Goal: Obtain resource: Download file/media

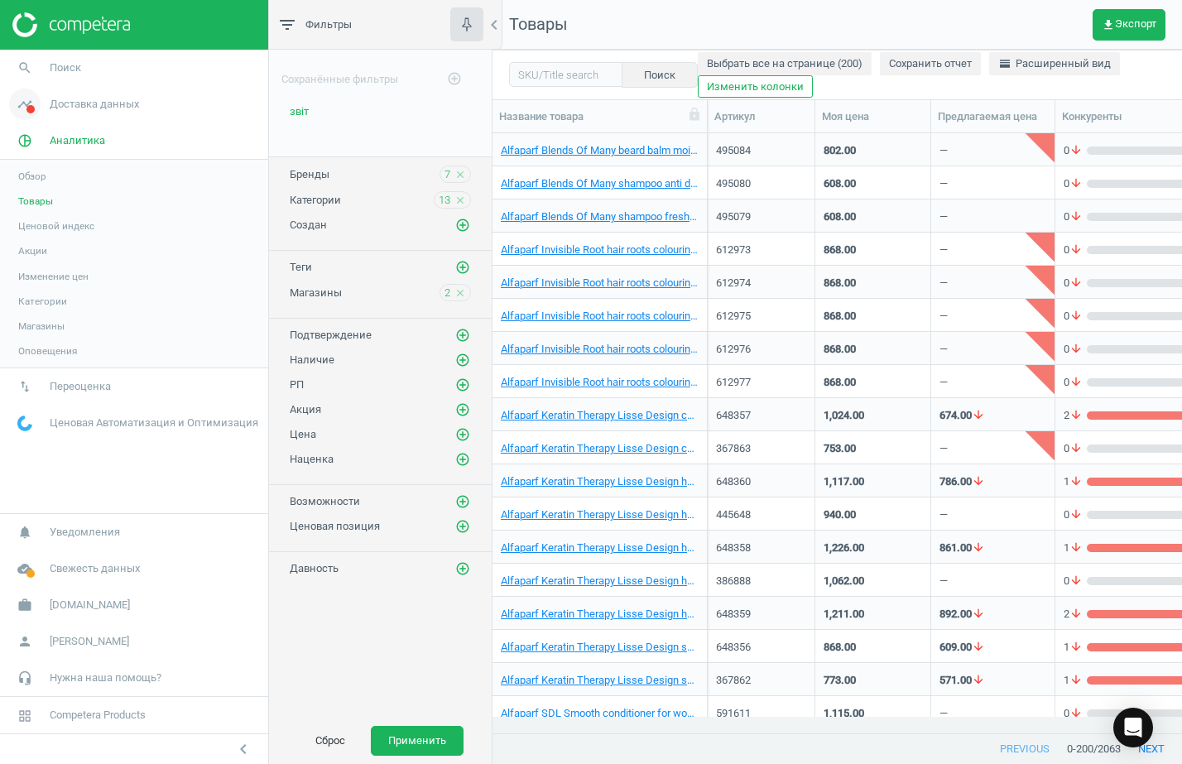
scroll to position [568, 674]
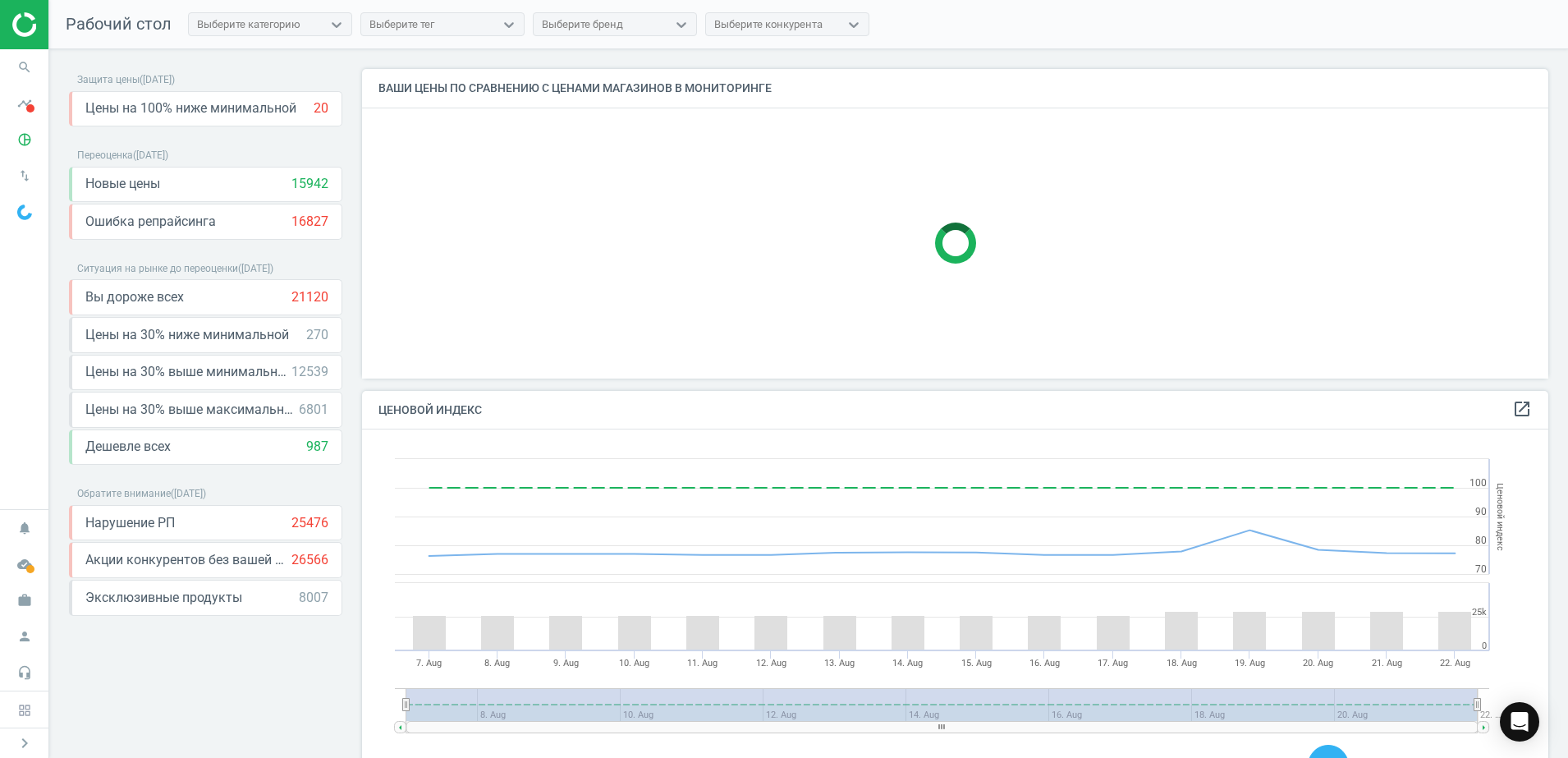
scroll to position [410, 1203]
click at [22, 151] on icon "pie_chart_outlined" at bounding box center [24, 139] width 31 height 31
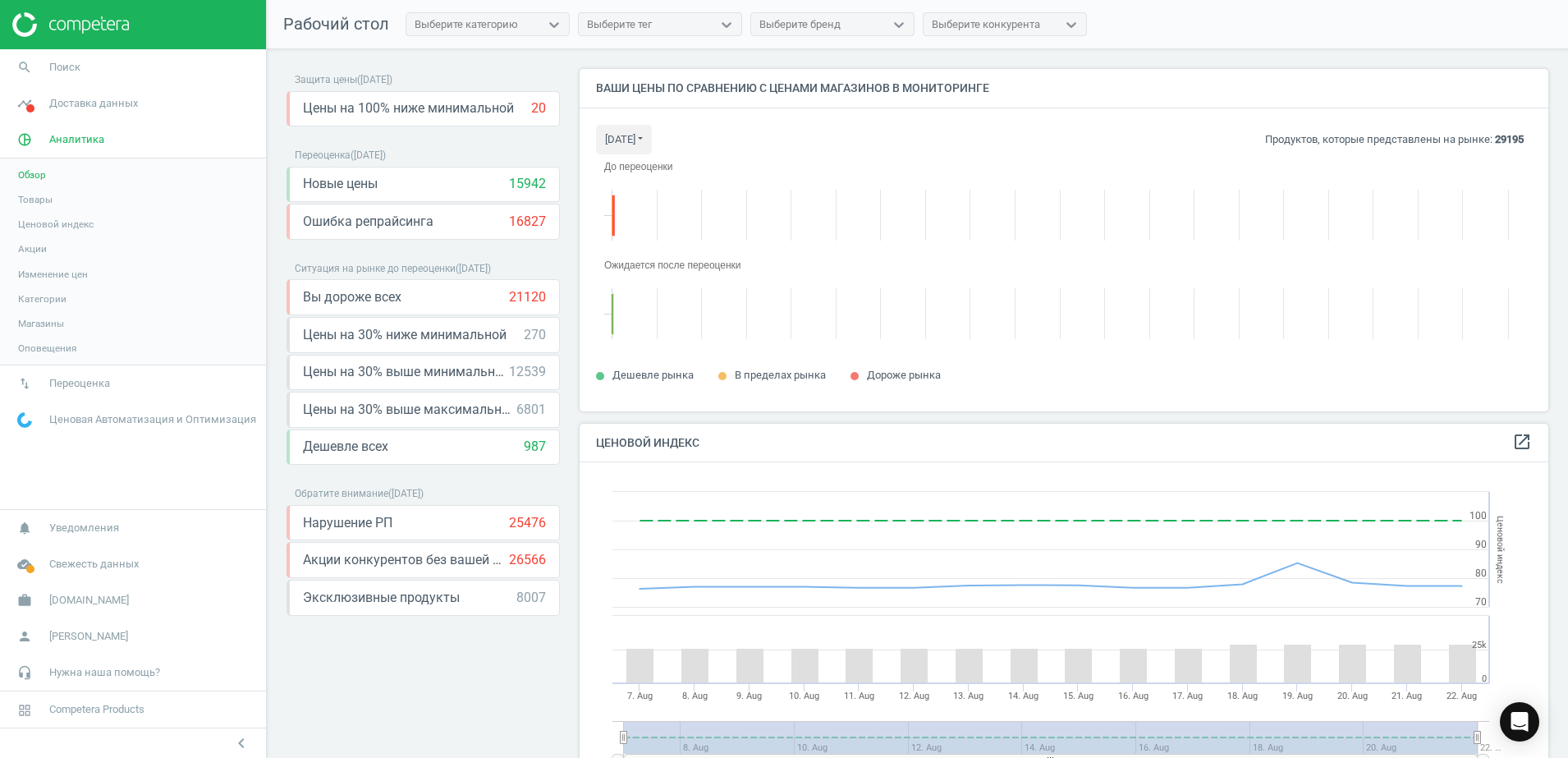
scroll to position [374, 986]
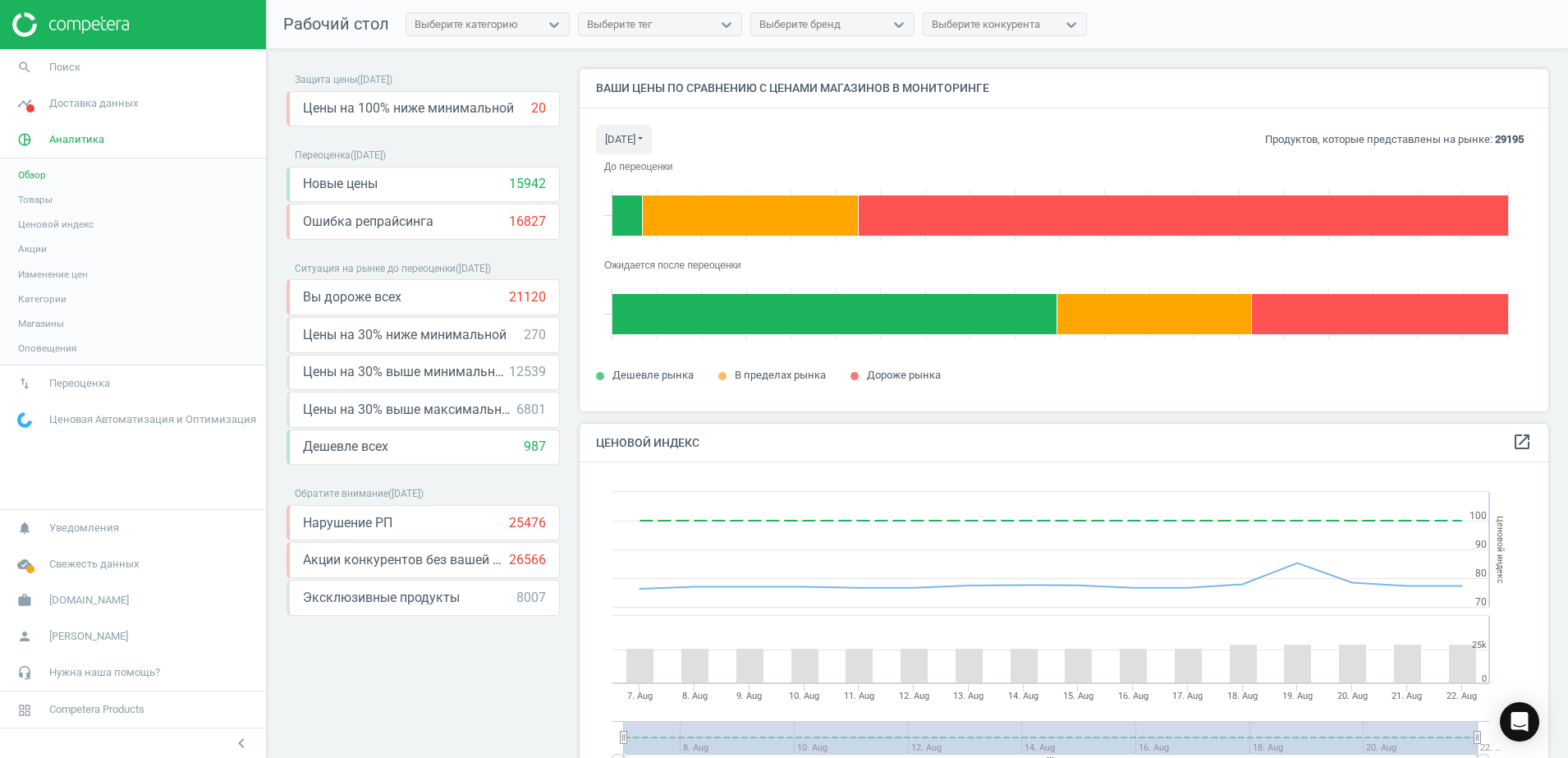
click at [33, 205] on span "Товары" at bounding box center [35, 199] width 35 height 13
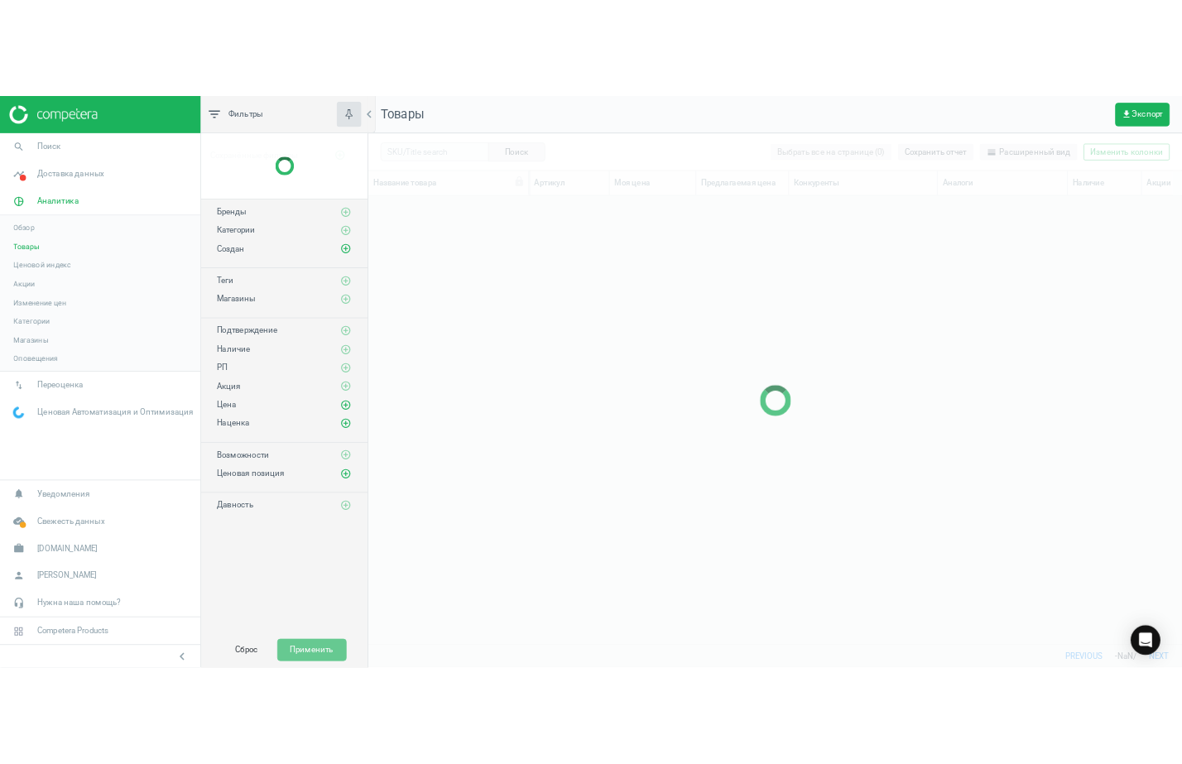
scroll to position [568, 1073]
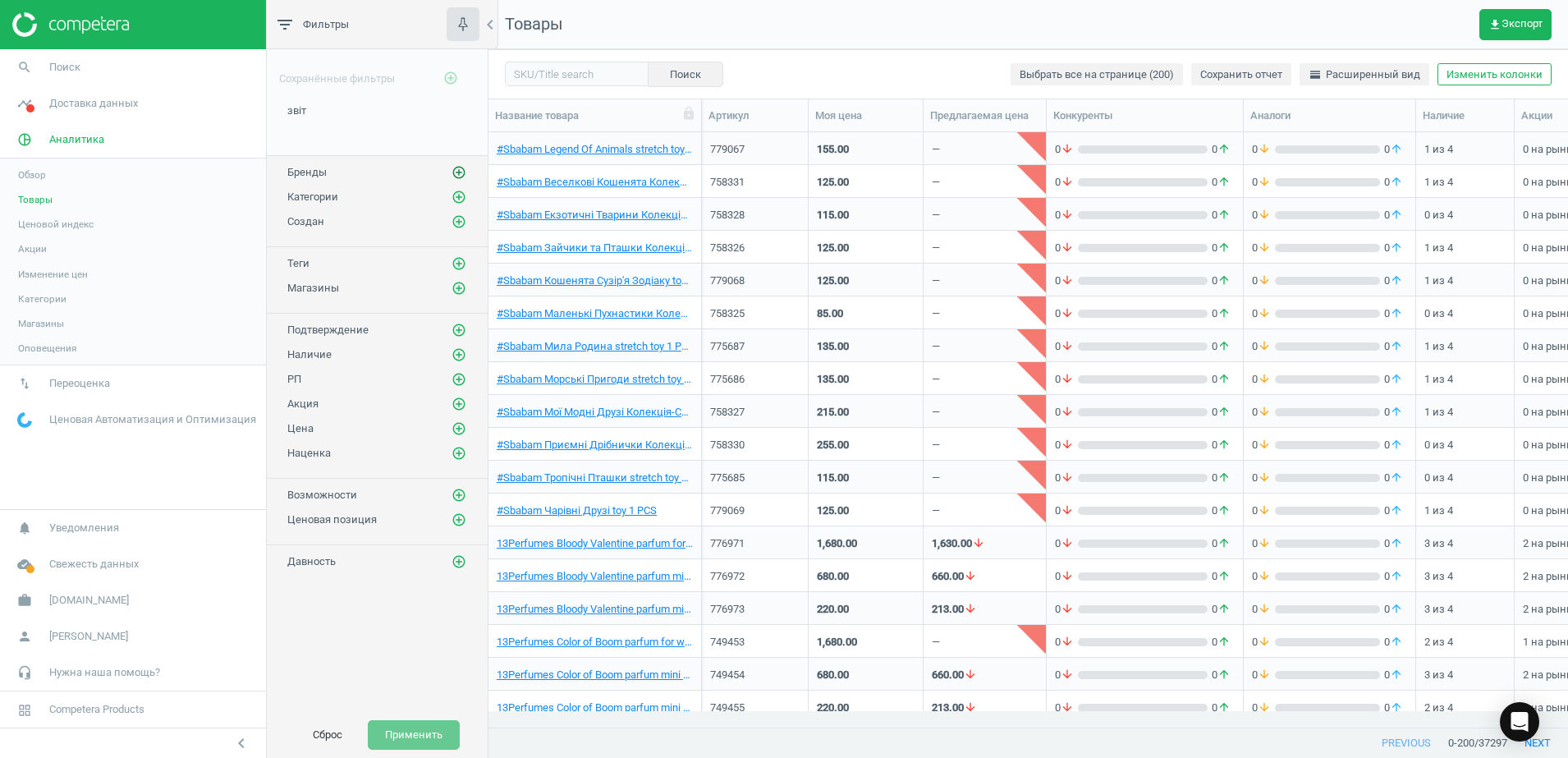
click at [454, 172] on icon "add_circle_outline" at bounding box center [458, 172] width 15 height 15
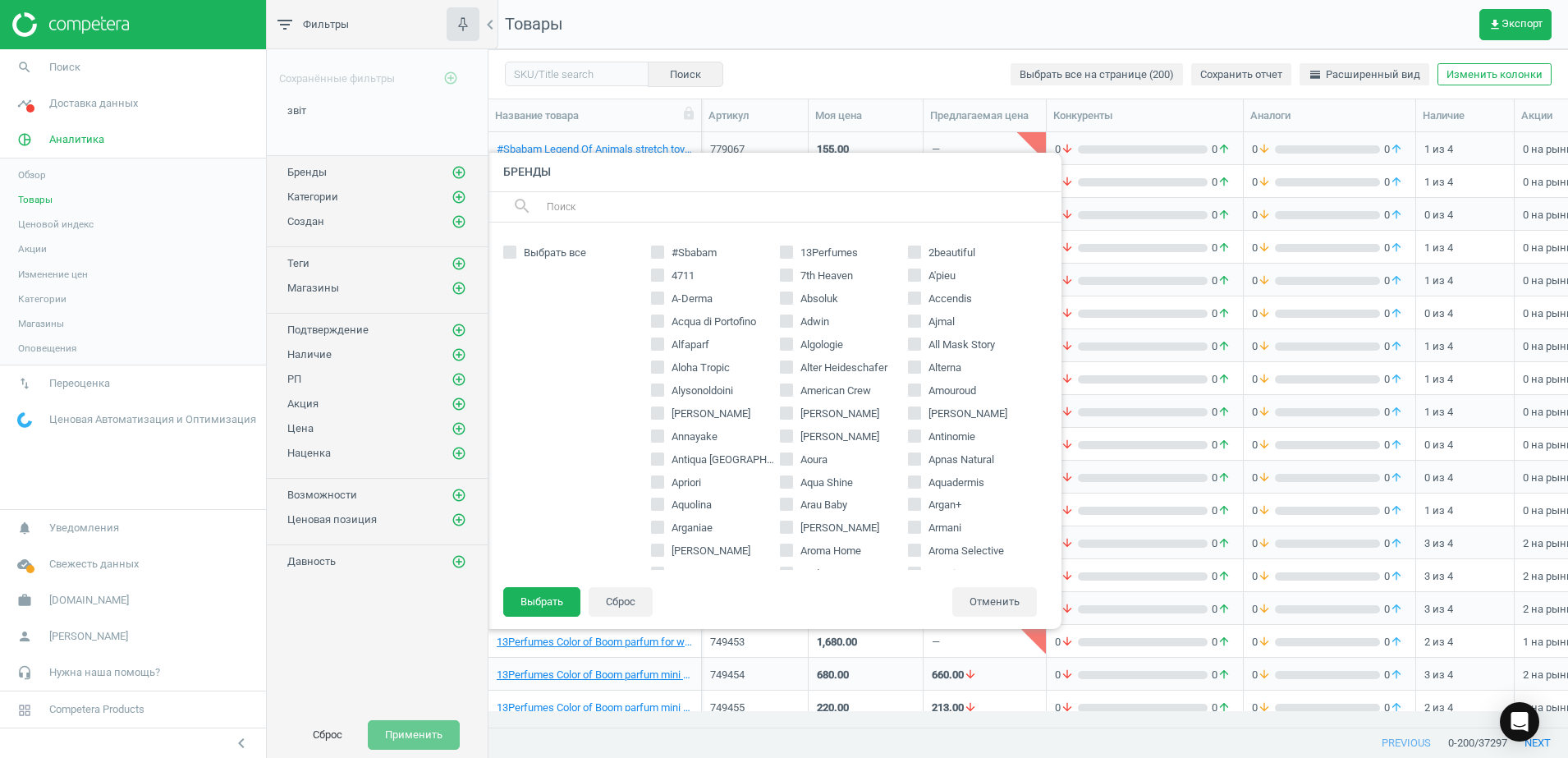
click at [666, 211] on input "text" at bounding box center [797, 206] width 504 height 26
paste input "Perlier"
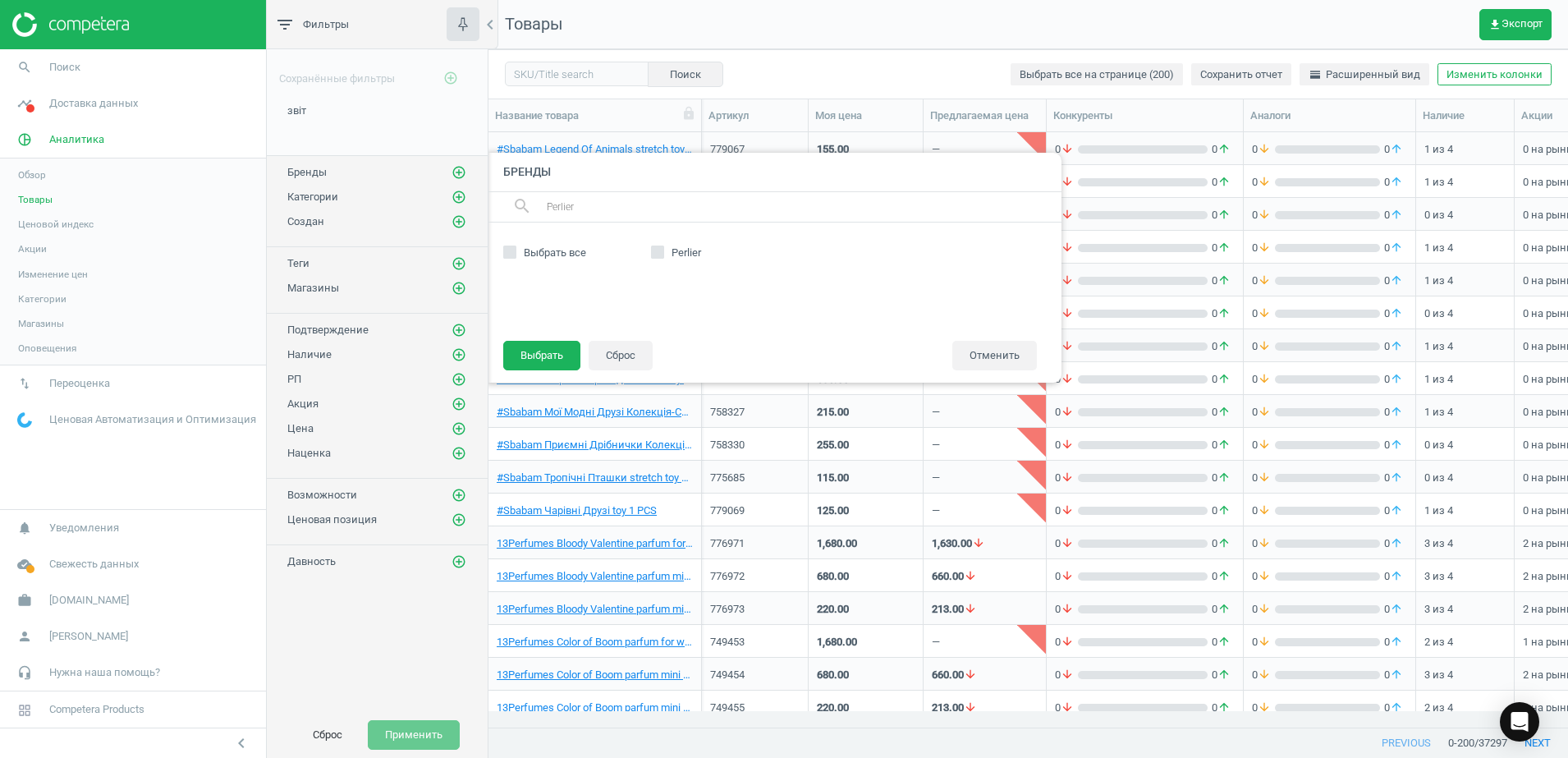
type input "Perlier"
click at [654, 246] on icon at bounding box center [658, 252] width 13 height 13
click at [654, 247] on input "Perlier" at bounding box center [658, 252] width 11 height 11
checkbox input "true"
click at [538, 360] on button "Выбрать" at bounding box center [543, 356] width 77 height 30
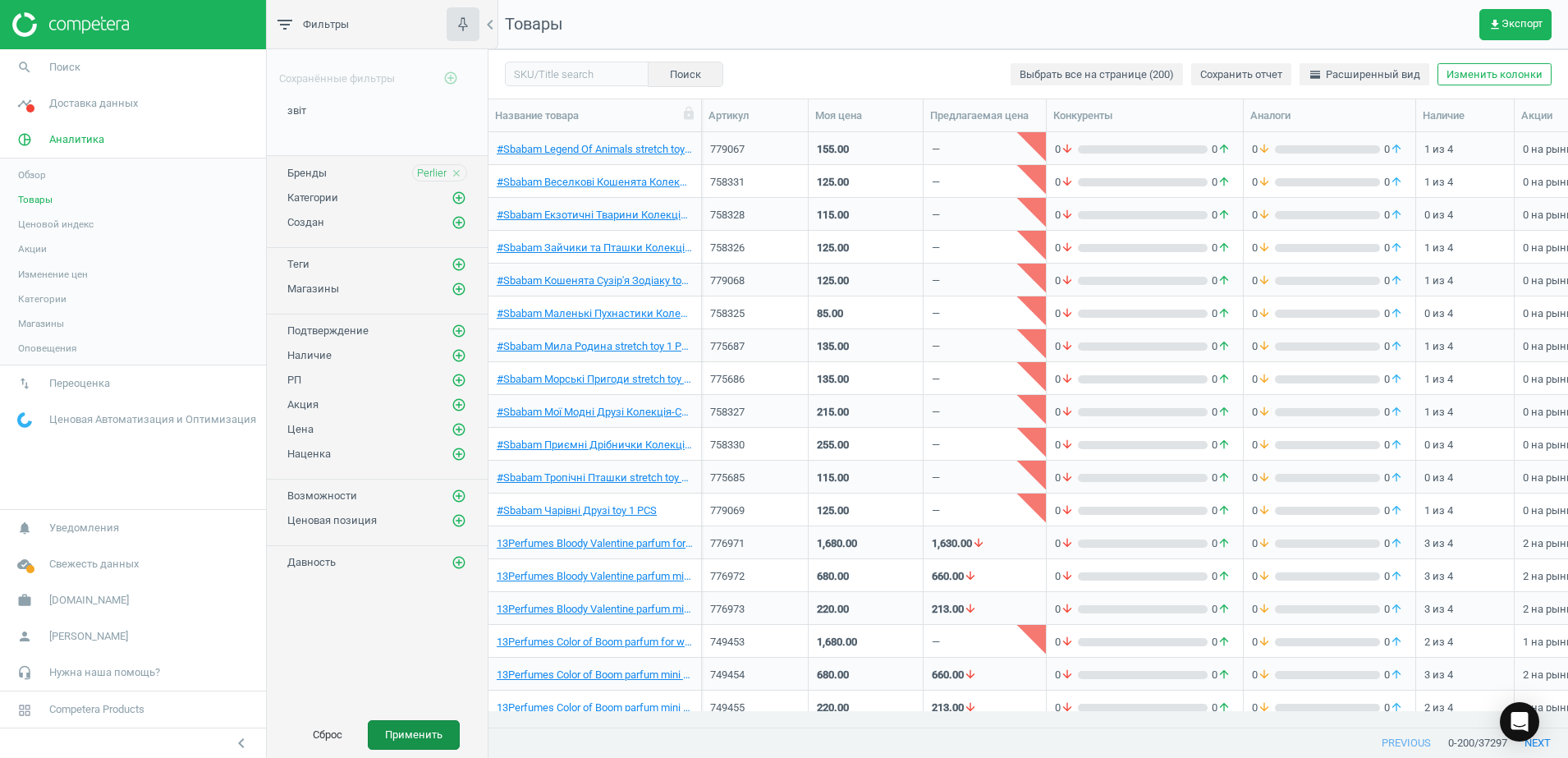
click at [426, 720] on button "Применить" at bounding box center [414, 735] width 92 height 30
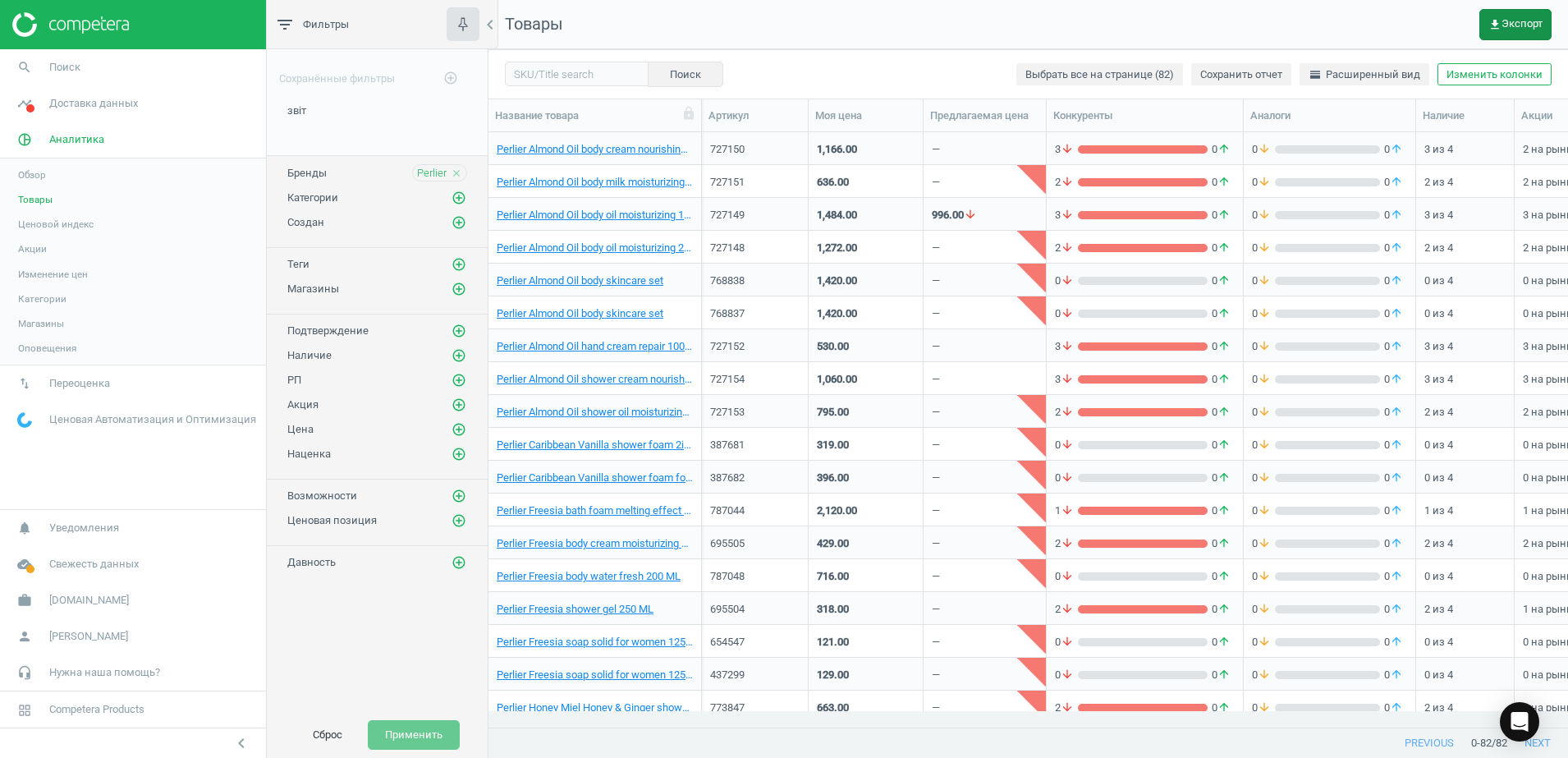
click at [1508, 21] on span "get_app Экспорт" at bounding box center [1515, 24] width 55 height 13
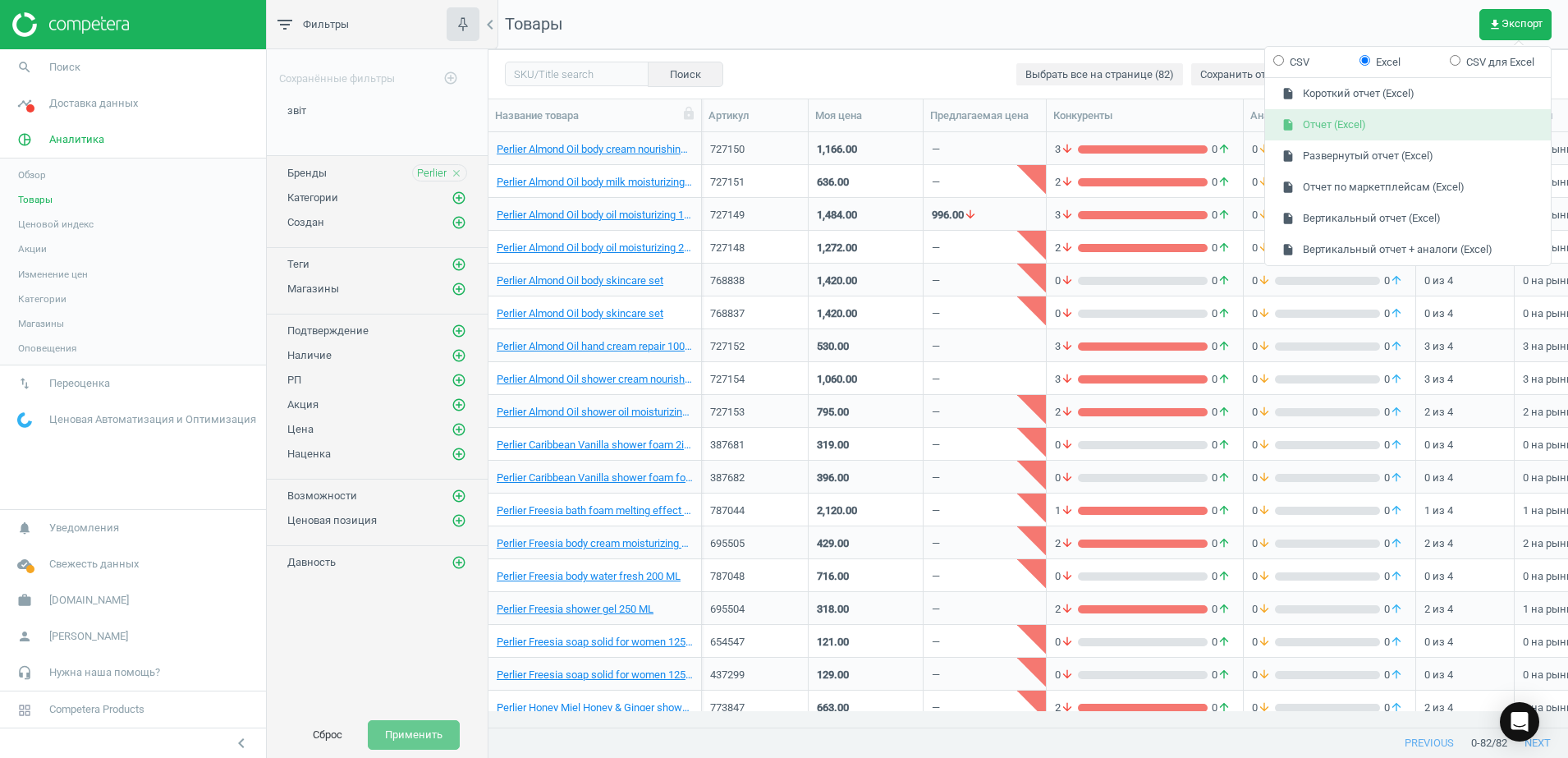
click at [1331, 130] on button "insert_drive_file Отчет (Excel)" at bounding box center [1408, 124] width 286 height 31
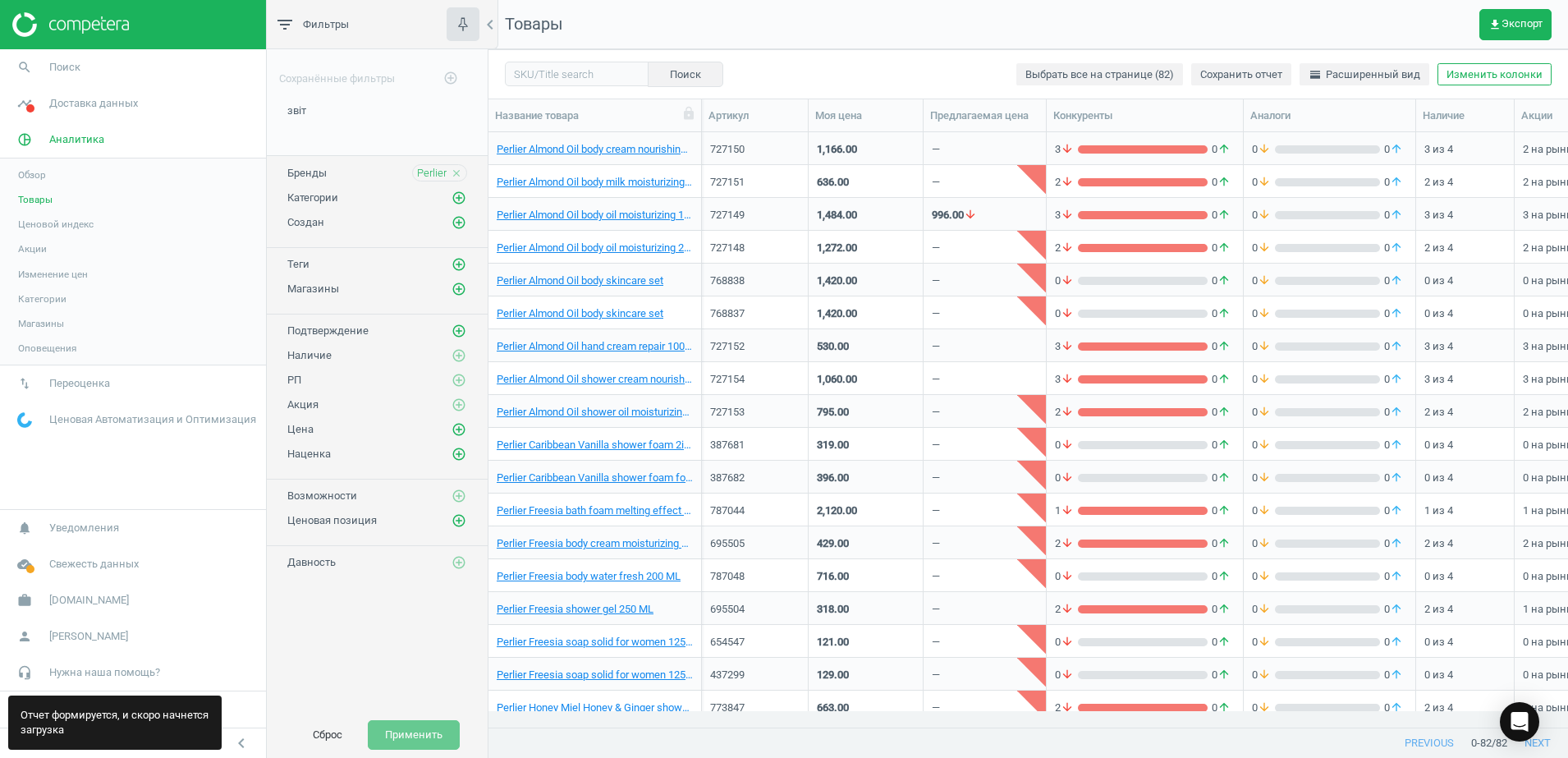
scroll to position [564, 668]
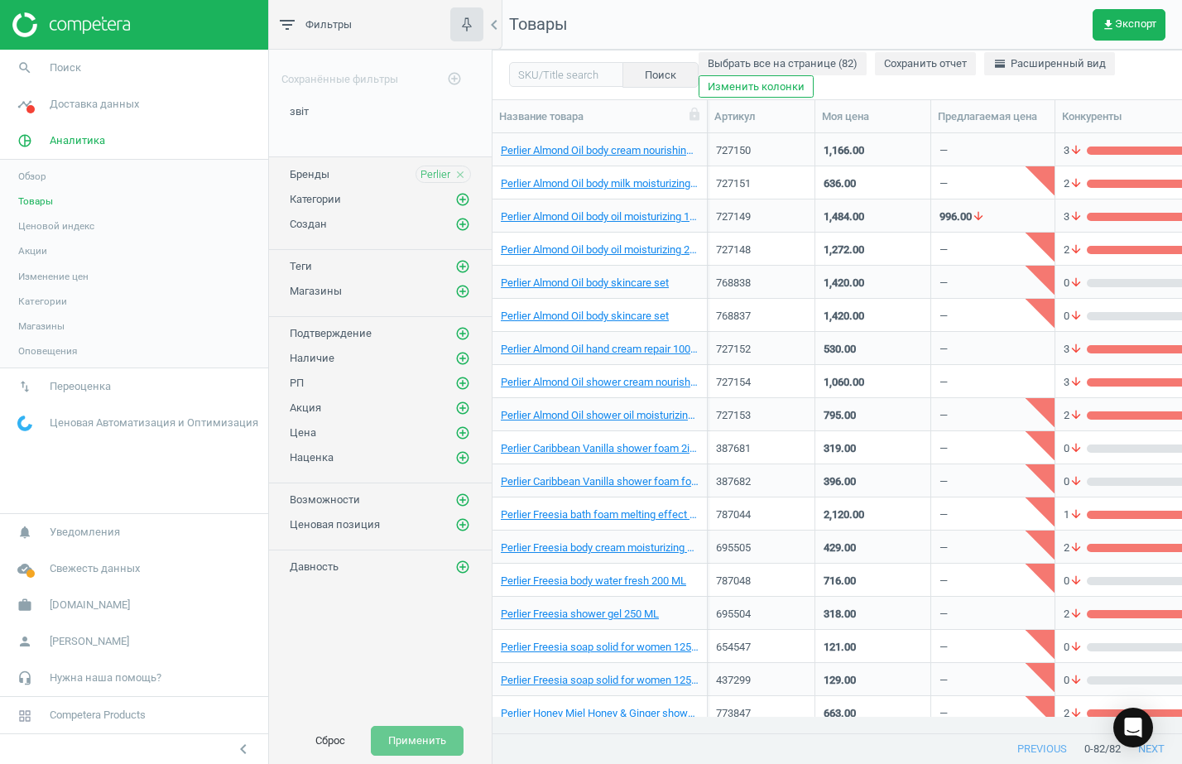
click at [457, 176] on icon "close" at bounding box center [461, 175] width 12 height 12
click at [463, 172] on icon "add_circle_outline" at bounding box center [462, 173] width 15 height 15
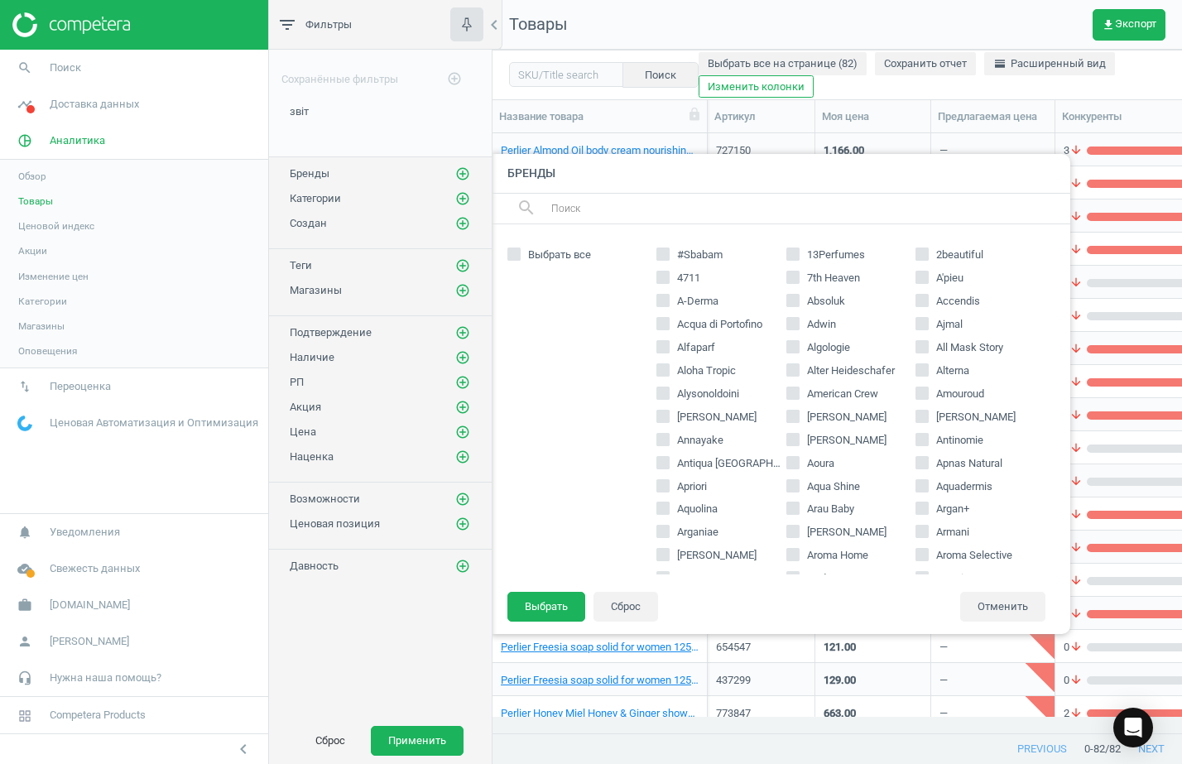
click at [666, 214] on input "text" at bounding box center [804, 208] width 508 height 26
paste input "Cottage"
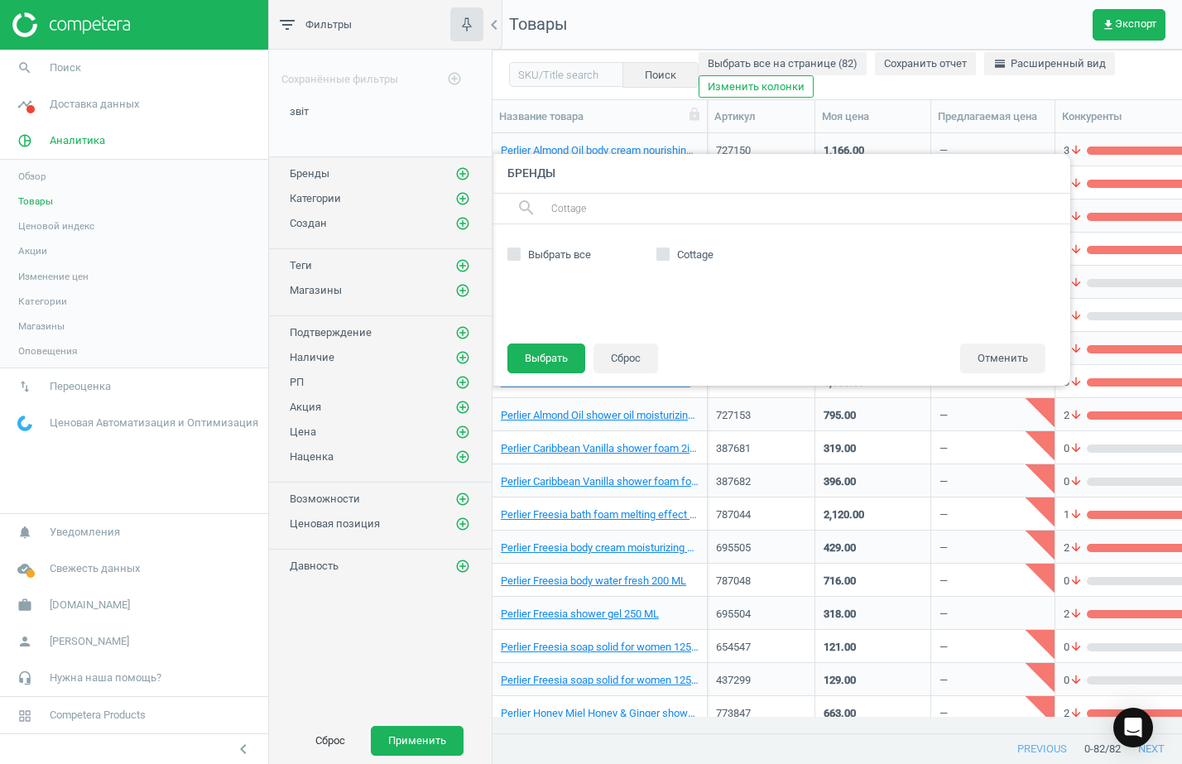
type input "Cottage"
click at [666, 252] on input "Cottage" at bounding box center [663, 254] width 11 height 11
checkbox input "true"
click at [551, 351] on button "Выбрать" at bounding box center [547, 359] width 78 height 30
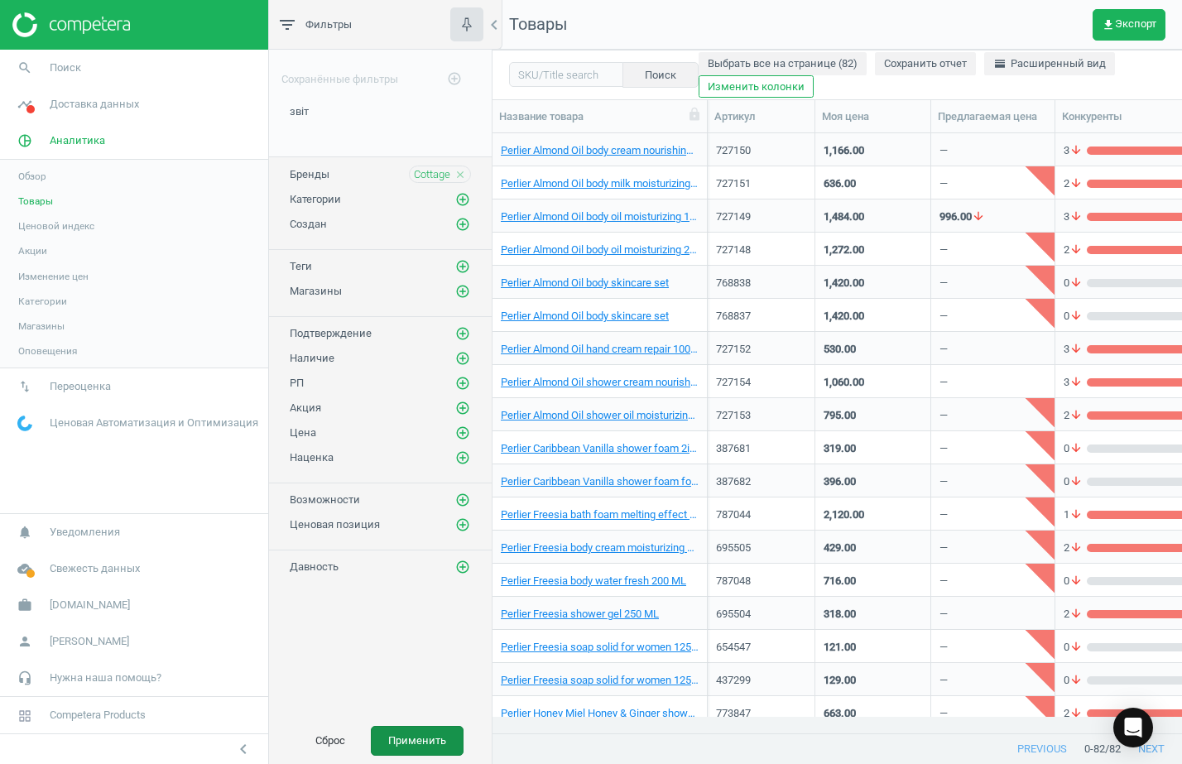
click at [423, 741] on button "Применить" at bounding box center [417, 741] width 93 height 30
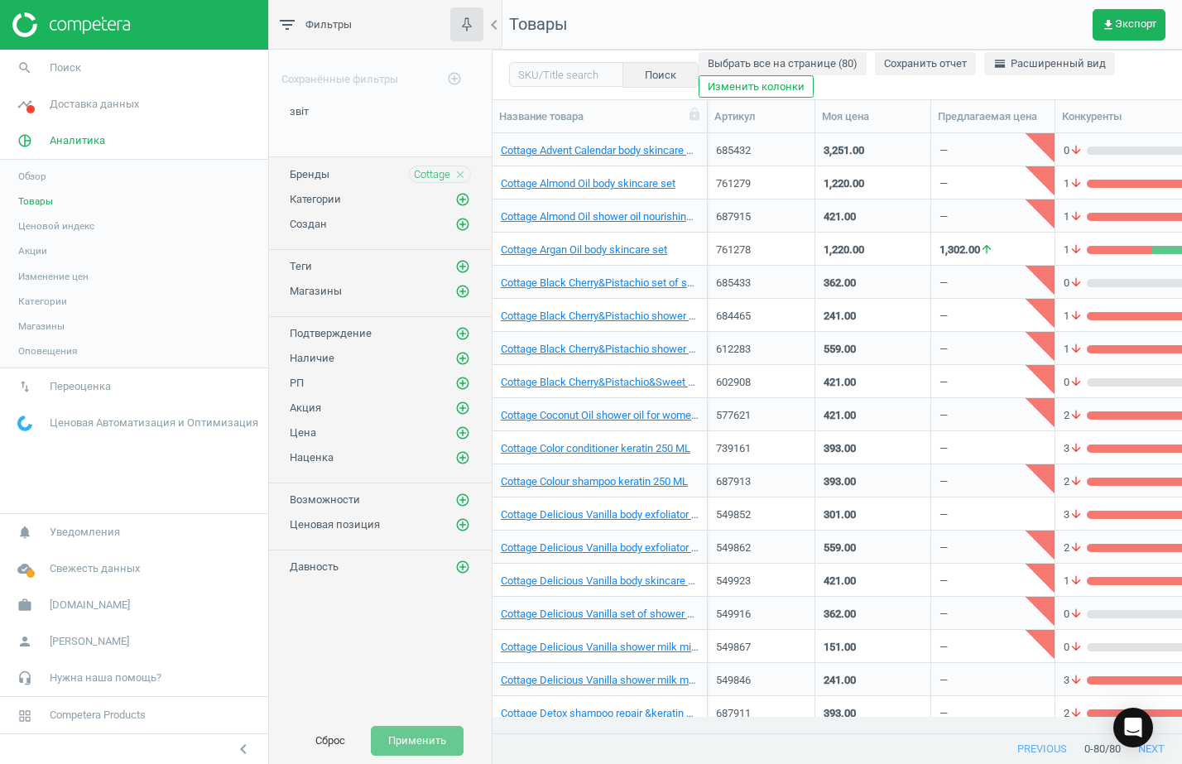
scroll to position [17, 17]
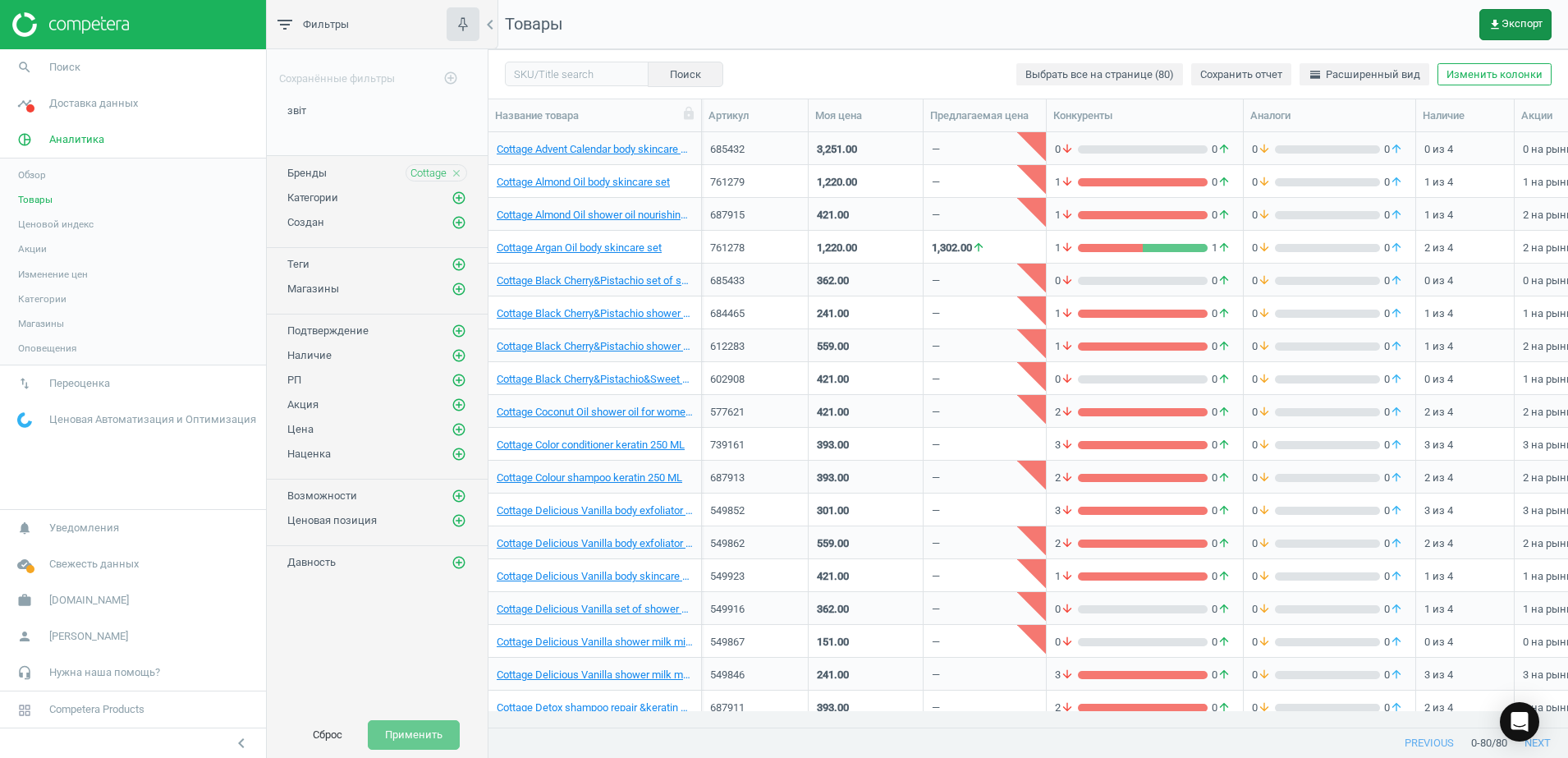
click at [1522, 27] on span "get_app Экспорт" at bounding box center [1515, 24] width 55 height 13
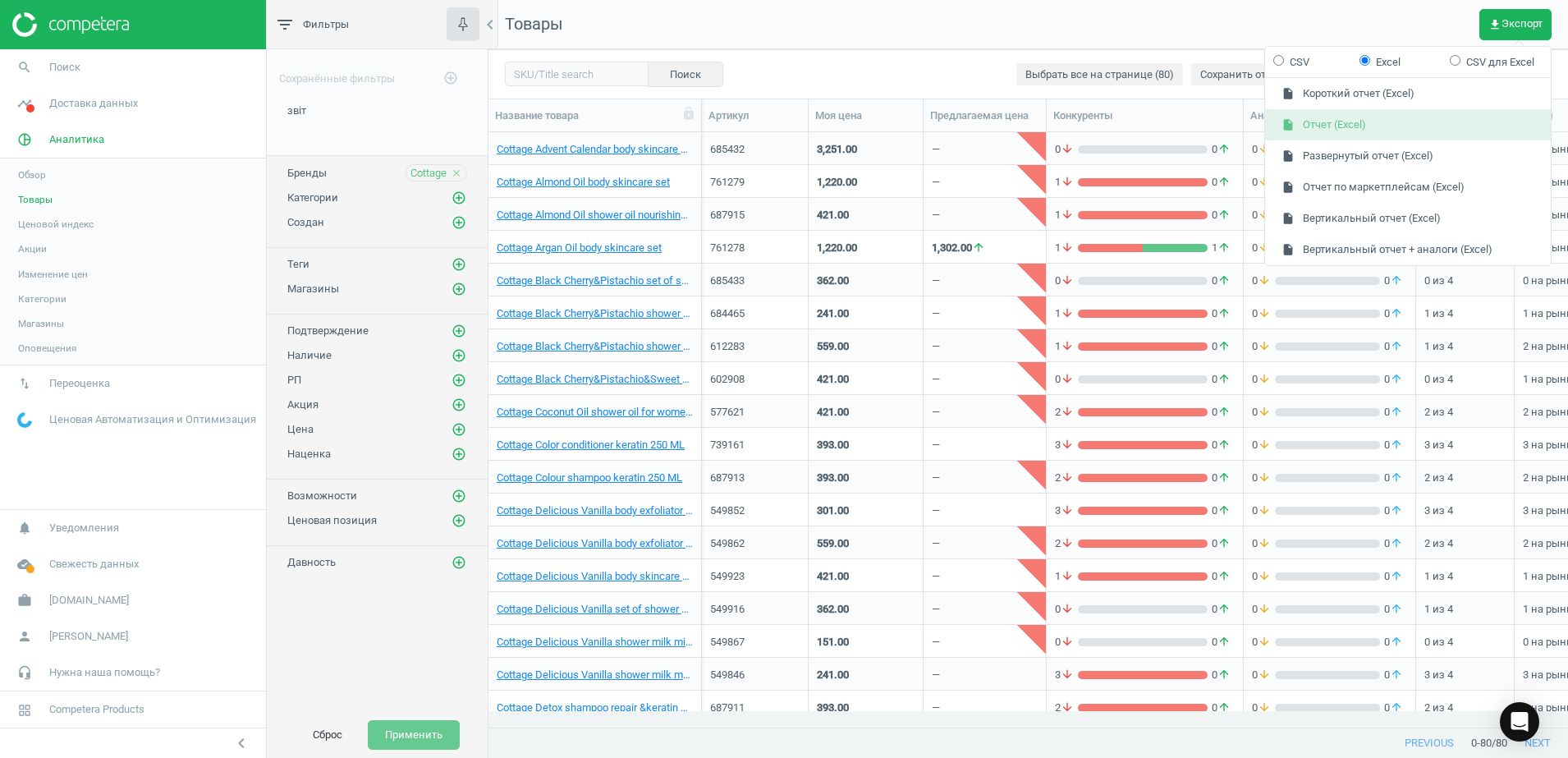
click at [1339, 130] on button "insert_drive_file Отчет (Excel)" at bounding box center [1408, 124] width 286 height 31
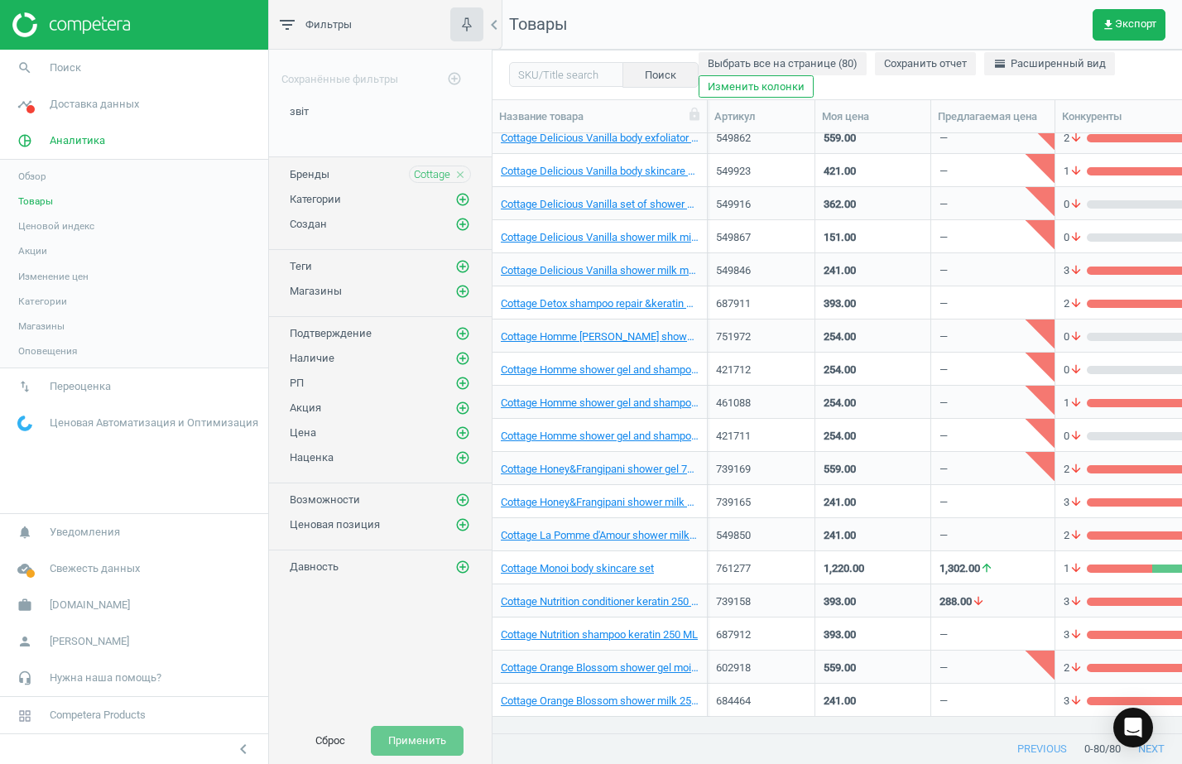
scroll to position [0, 0]
